Goal: Task Accomplishment & Management: Use online tool/utility

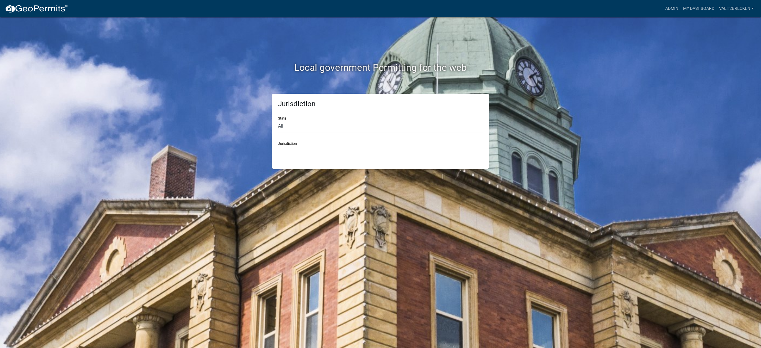
click at [298, 124] on select "All [US_STATE] [US_STATE] [US_STATE] [US_STATE] [US_STATE] [US_STATE] [US_STATE…" at bounding box center [380, 126] width 205 height 12
select select "[US_STATE]"
click at [278, 120] on select "All [US_STATE] [US_STATE] [US_STATE] [US_STATE] [US_STATE] [US_STATE] [US_STATE…" at bounding box center [380, 126] width 205 height 12
click at [674, 6] on link "Admin" at bounding box center [672, 8] width 18 height 11
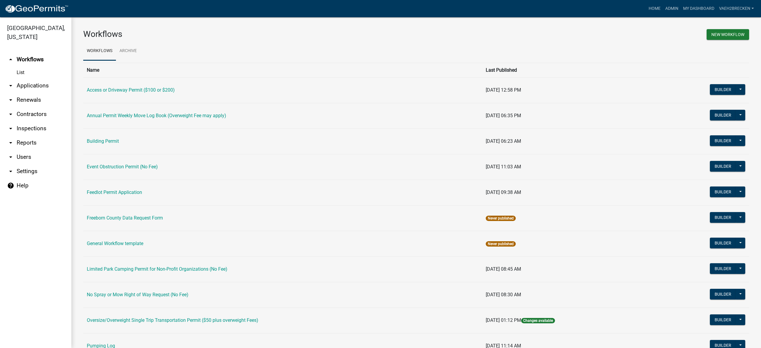
click at [22, 73] on link "List" at bounding box center [35, 73] width 71 height 12
click at [715, 89] on button "Builder" at bounding box center [722, 89] width 26 height 11
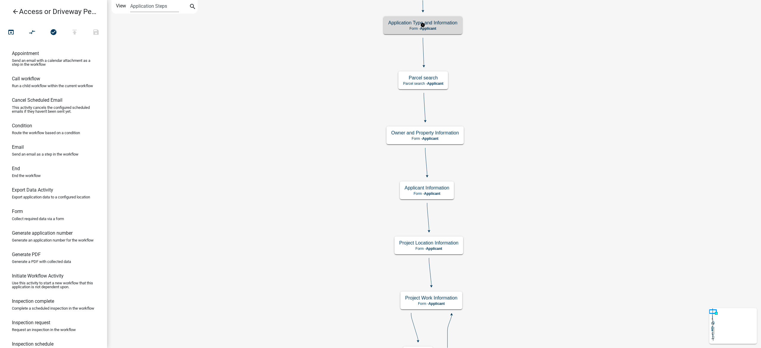
click at [434, 26] on span "Applicant" at bounding box center [428, 28] width 16 height 4
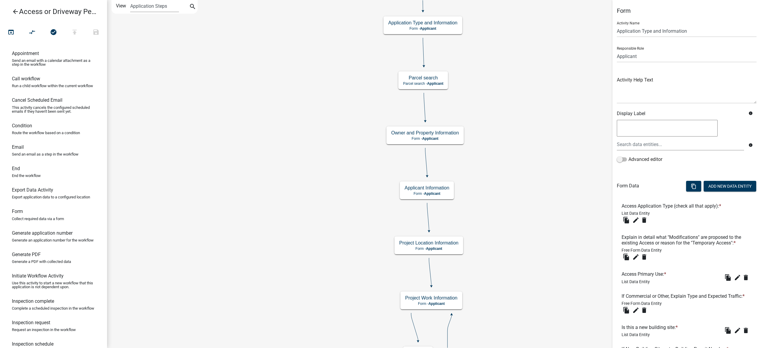
click at [676, 129] on textarea at bounding box center [666, 128] width 101 height 17
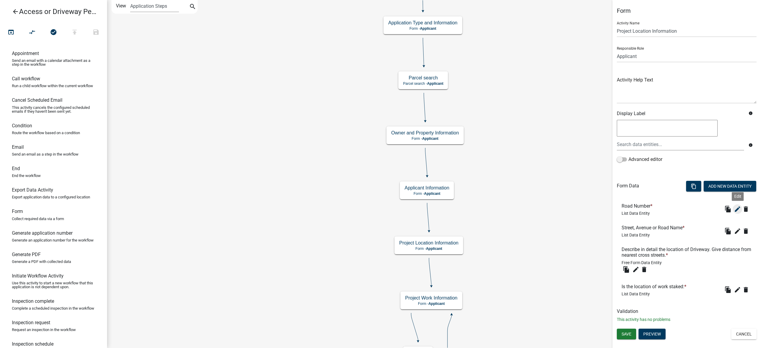
click at [738, 211] on icon "edit" at bounding box center [737, 208] width 7 height 7
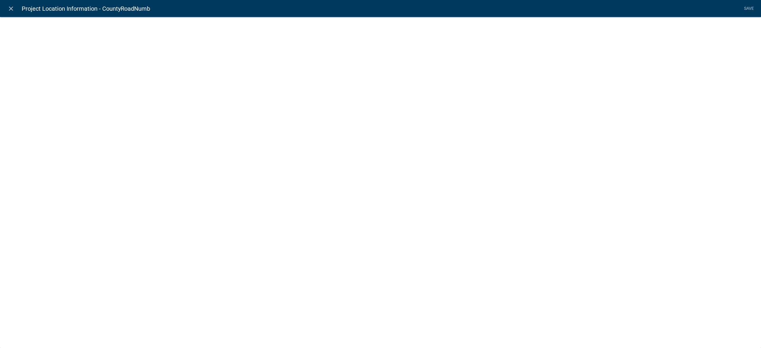
select select "list-data"
select select "custom-list-3f6e0f20-9ae6-474a-a10f-ff4eb39615cc"
select select
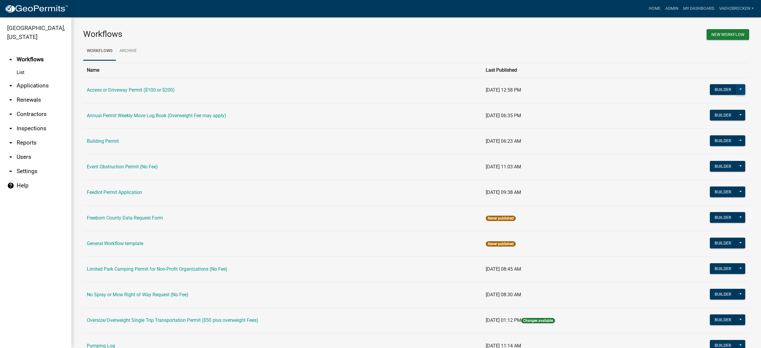
click at [735, 89] on button at bounding box center [740, 89] width 10 height 11
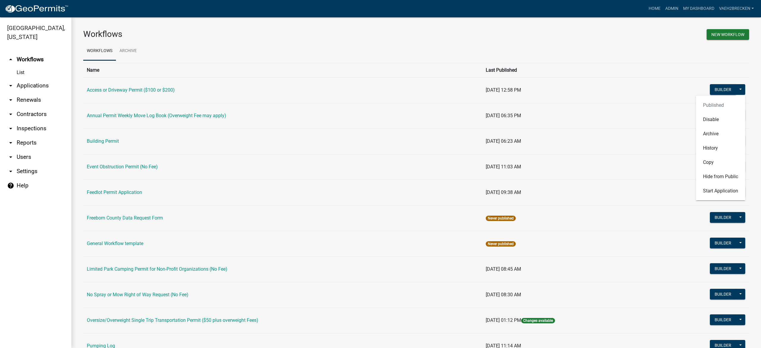
click at [711, 73] on th at bounding box center [700, 70] width 96 height 15
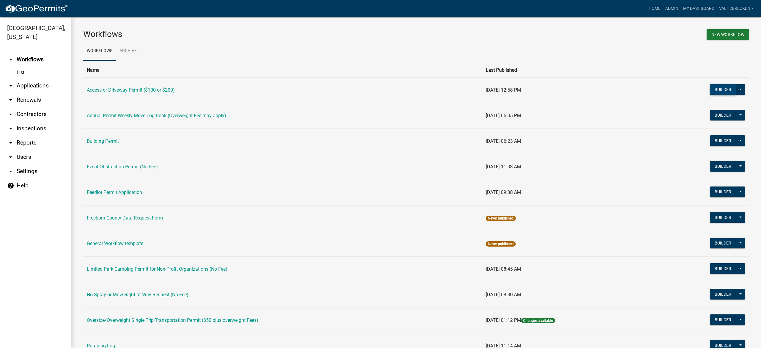
click at [719, 89] on button "Builder" at bounding box center [722, 89] width 26 height 11
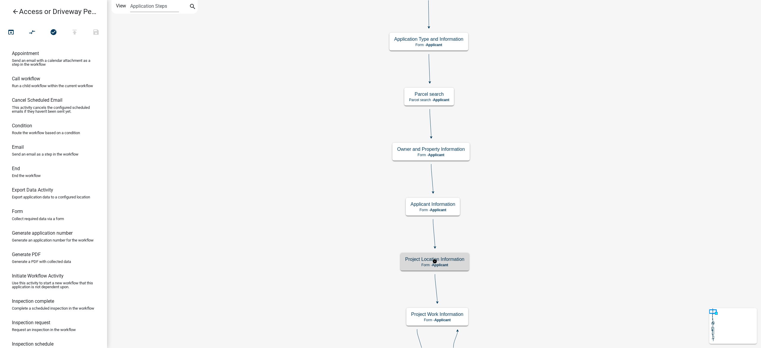
click at [444, 260] on h5 "Project Location Information" at bounding box center [434, 259] width 59 height 6
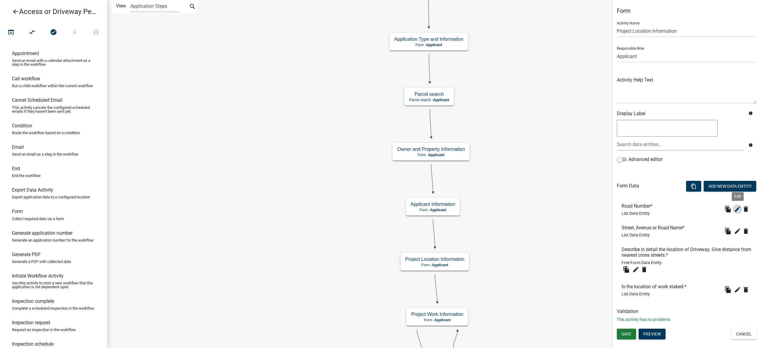
click at [736, 209] on icon "edit" at bounding box center [737, 208] width 7 height 7
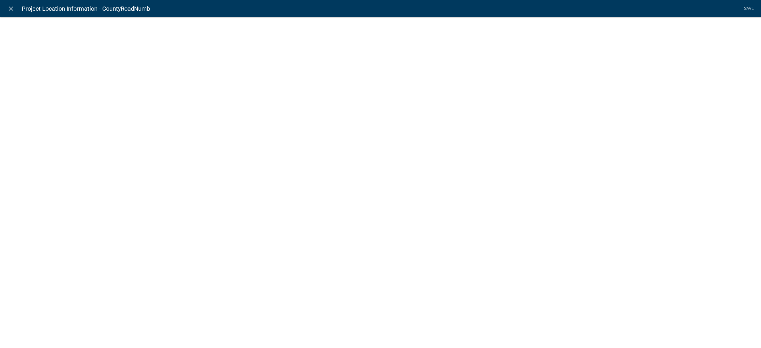
select select "list-data"
select select "custom-list-3f6e0f20-9ae6-474a-a10f-ff4eb39615cc"
select select
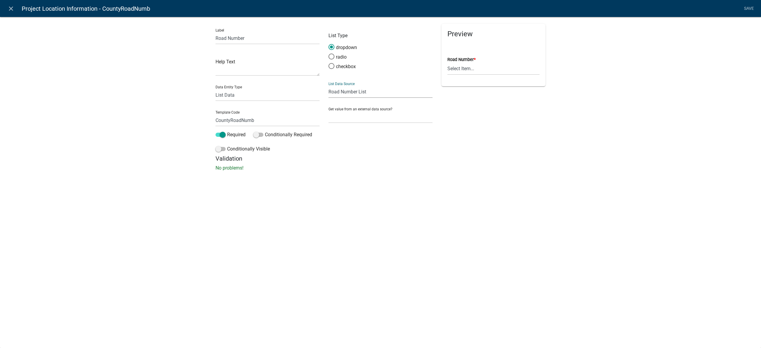
click at [354, 90] on select "State List Building Permit Inspection Types Company Power Unit Numbers Culvert …" at bounding box center [380, 92] width 104 height 12
click at [352, 91] on select "State List Building Permit Inspection Types Company Power Unit Numbers Culvert …" at bounding box center [380, 92] width 104 height 12
click at [484, 68] on select "Select Item... CSAH 001 CSAH 002 CSAH 003 CSAH 004 CSAH 005 CSAH 006 CSAH 007 C…" at bounding box center [493, 69] width 92 height 12
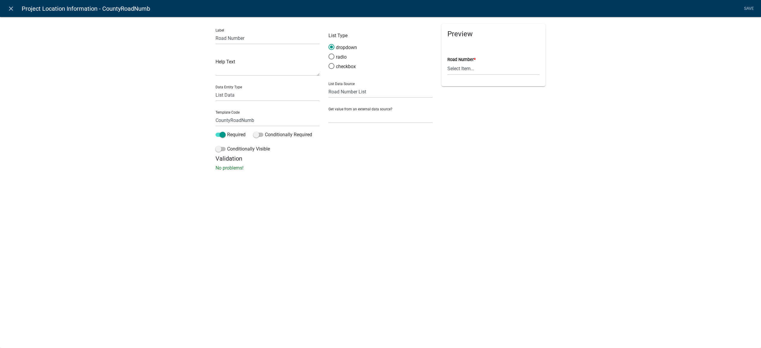
click at [364, 187] on div "close Project Location Information - CountyRoadNumb Save Label Road Number Help…" at bounding box center [380, 174] width 761 height 348
click at [250, 37] on input "Road Number" at bounding box center [267, 38] width 104 height 12
click at [251, 70] on textarea at bounding box center [267, 66] width 104 height 18
click at [250, 96] on select "Free Form Text Document Display Entity Value Fee Numeric Data Date Map Sketch D…" at bounding box center [267, 95] width 104 height 12
click at [250, 95] on select "Free Form Text Document Display Entity Value Fee Numeric Data Date Map Sketch D…" at bounding box center [267, 95] width 104 height 12
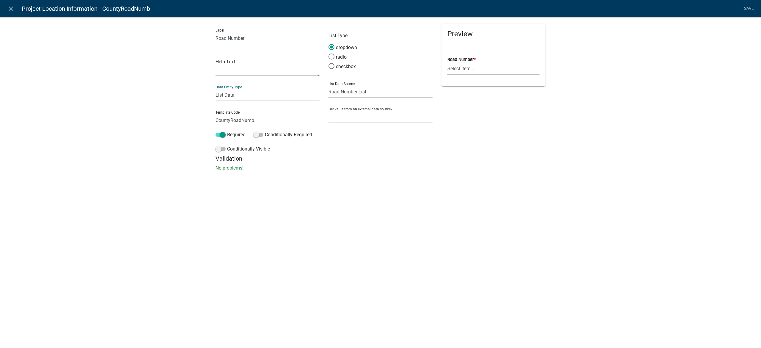
click at [238, 95] on select "Free Form Text Document Display Entity Value Fee Numeric Data Date Map Sketch D…" at bounding box center [267, 95] width 104 height 12
click at [372, 207] on div "close Project Location Information - CountyRoadNumb Save Label Road Number Help…" at bounding box center [380, 174] width 761 height 348
click at [364, 117] on select "None Parcel search Applicant Data" at bounding box center [380, 117] width 104 height 12
click at [365, 110] on div "Get value from an external data source? None Parcel search Applicant Data" at bounding box center [380, 112] width 104 height 20
click at [361, 89] on select "State List Building Permit Inspection Types Company Power Unit Numbers Culvert …" at bounding box center [380, 92] width 104 height 12
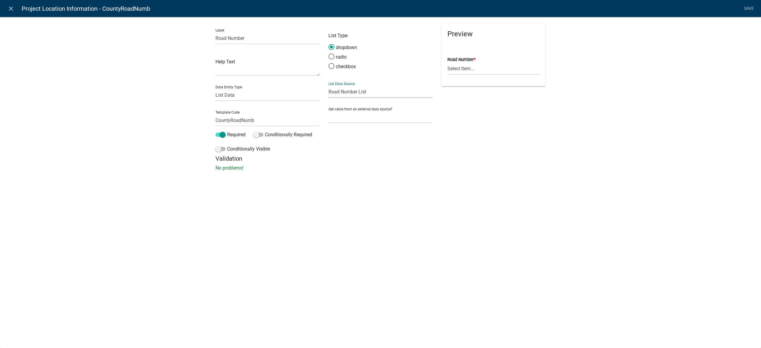
click at [361, 89] on select "State List Building Permit Inspection Types Company Power Unit Numbers Culvert …" at bounding box center [380, 92] width 104 height 12
click at [11, 7] on icon "close" at bounding box center [10, 8] width 7 height 7
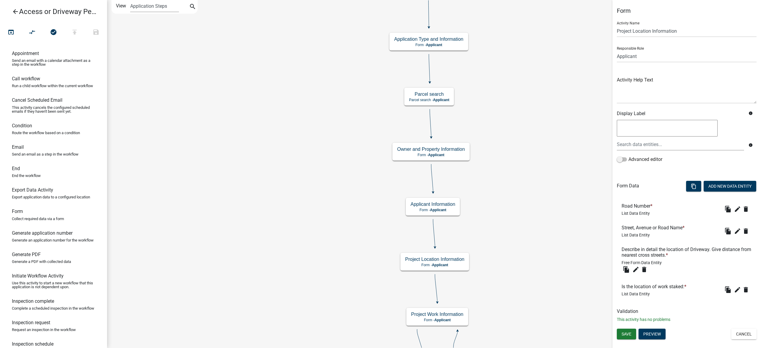
click at [17, 11] on icon "arrow_back" at bounding box center [15, 12] width 7 height 8
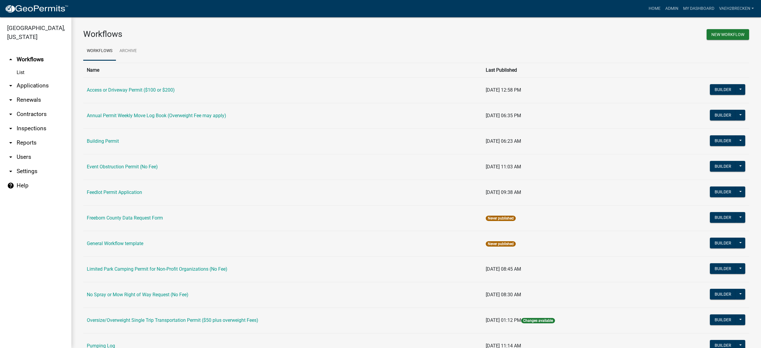
click at [22, 171] on link "arrow_drop_down Settings" at bounding box center [35, 171] width 71 height 14
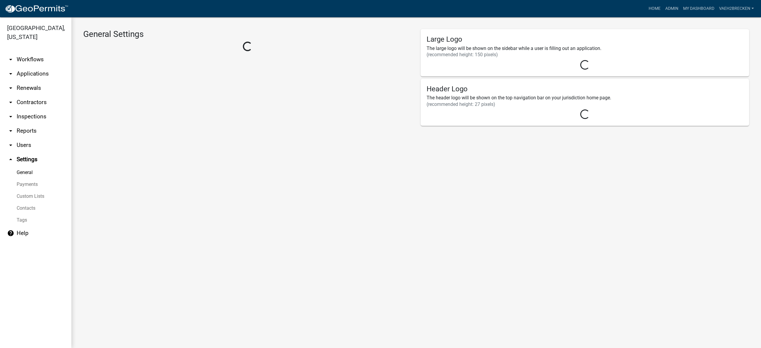
select select "MN"
select select "Central Standard Time"
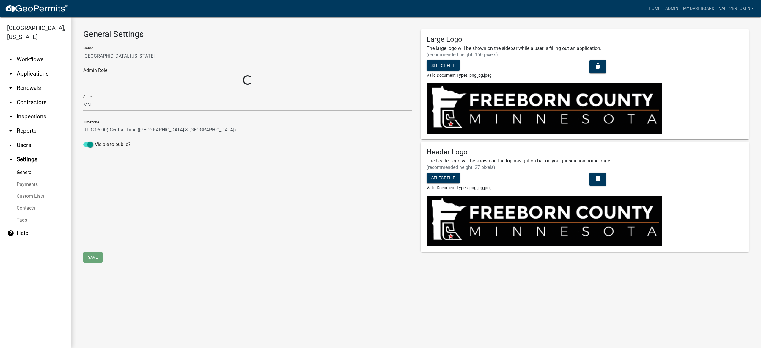
select select "d0c1d4b4-2a25-4654-9052-513e1c3db190"
click at [29, 58] on link "arrow_drop_down Workflows" at bounding box center [35, 59] width 71 height 14
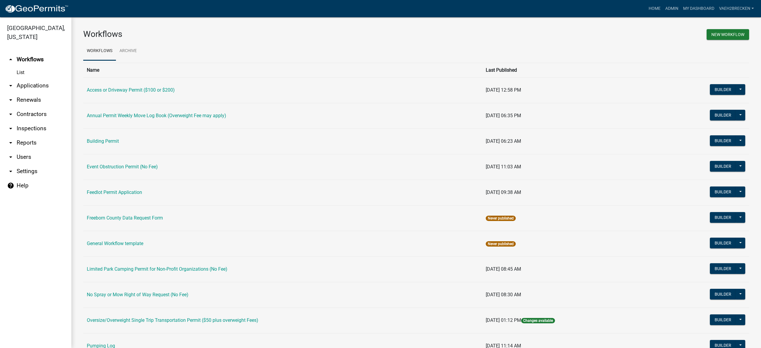
click at [20, 73] on link "List" at bounding box center [35, 73] width 71 height 12
click at [119, 90] on link "Access or Driveway Permit ($100 or $200)" at bounding box center [131, 90] width 88 height 6
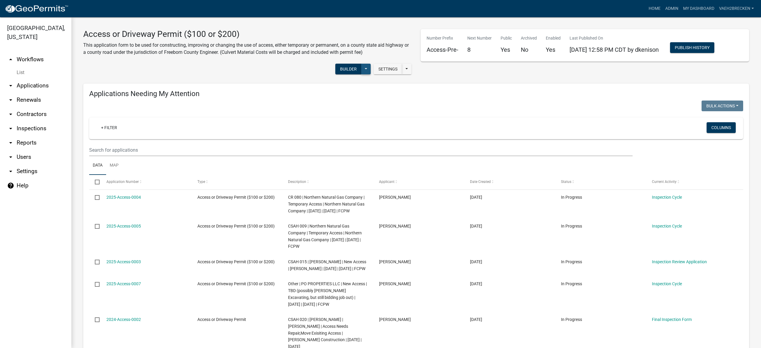
click at [363, 68] on button at bounding box center [366, 69] width 10 height 11
click at [298, 70] on div "Settings Start Application URL Start Application URL With Parcel ID Builder Pub…" at bounding box center [247, 70] width 337 height 18
click at [210, 69] on div "Settings Start Application URL Start Application URL With Parcel ID Builder Pub…" at bounding box center [247, 70] width 337 height 18
click at [27, 56] on link "arrow_drop_up Workflows" at bounding box center [35, 59] width 71 height 14
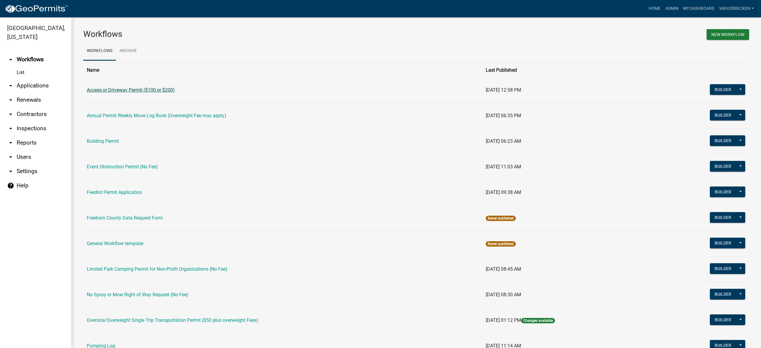
click at [141, 90] on link "Access or Driveway Permit ($100 or $200)" at bounding box center [131, 90] width 88 height 6
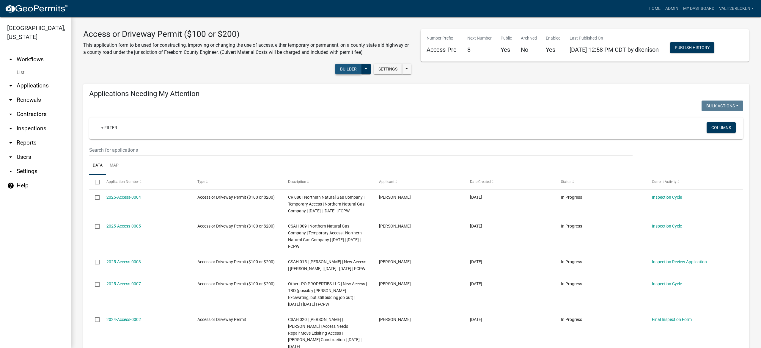
click at [345, 67] on button "Builder" at bounding box center [348, 69] width 26 height 11
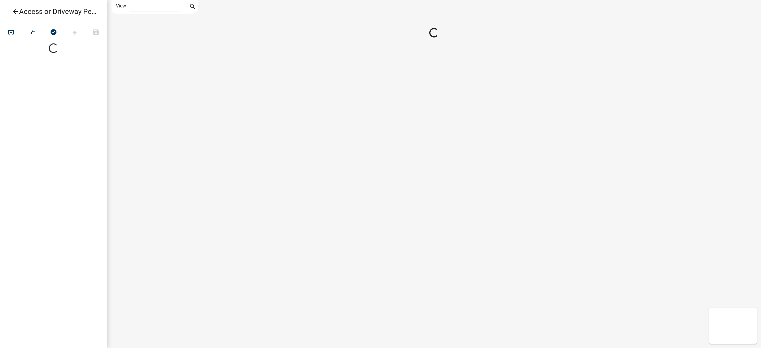
select select "1"
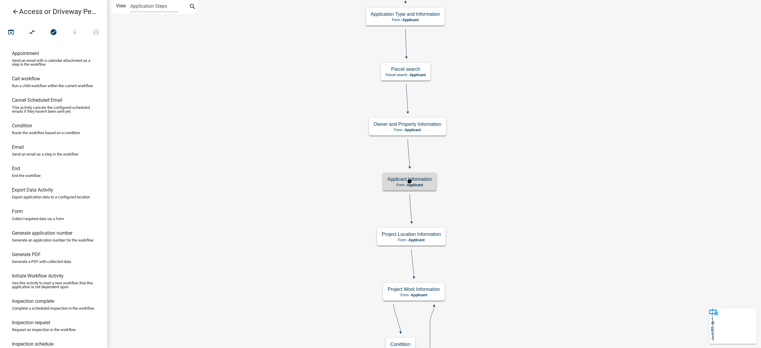
click at [426, 182] on h5 "Applicant Information" at bounding box center [409, 179] width 45 height 6
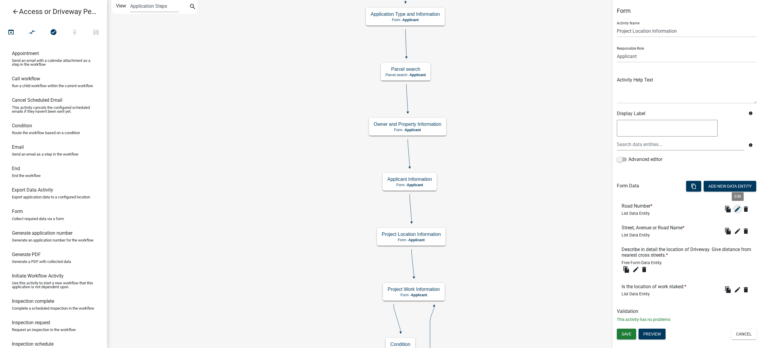
click at [736, 211] on icon "edit" at bounding box center [737, 208] width 7 height 7
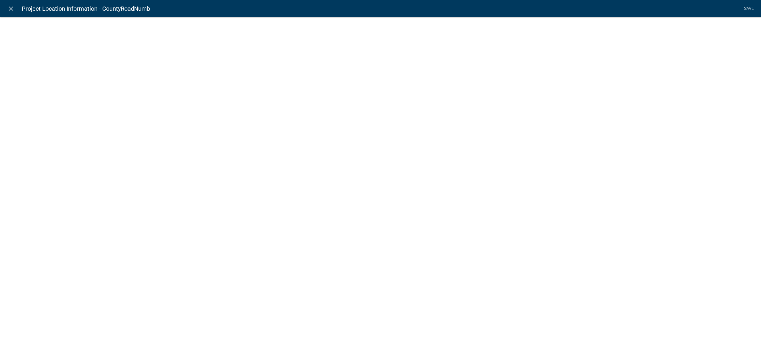
select select "list-data"
select select "custom-list-3f6e0f20-9ae6-474a-a10f-ff4eb39615cc"
select select
